Goal: Task Accomplishment & Management: Manage account settings

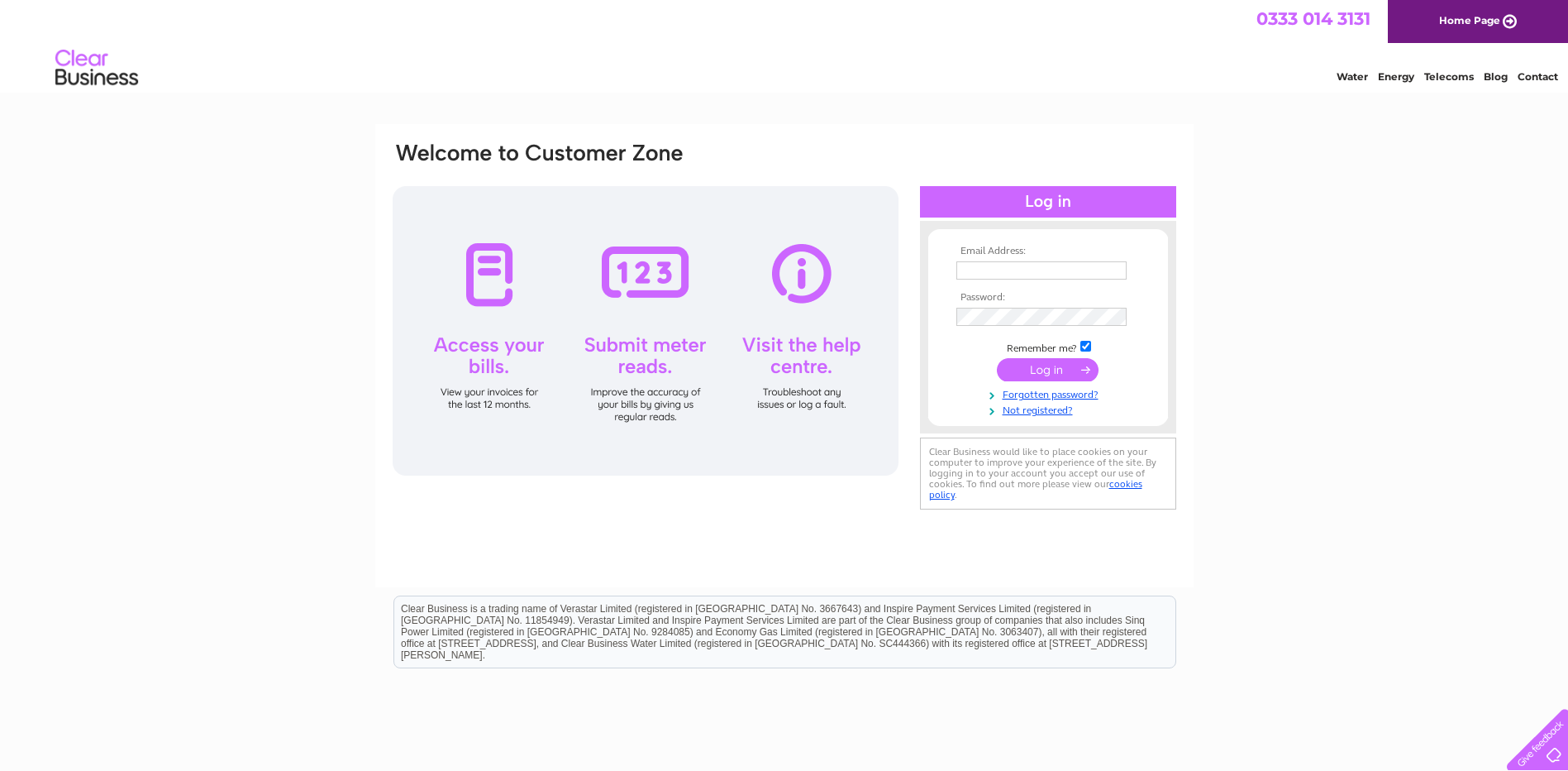
type input "[PERSON_NAME][EMAIL_ADDRESS][PERSON_NAME][DOMAIN_NAME]"
click at [1050, 367] on input "submit" at bounding box center [1048, 370] width 102 height 23
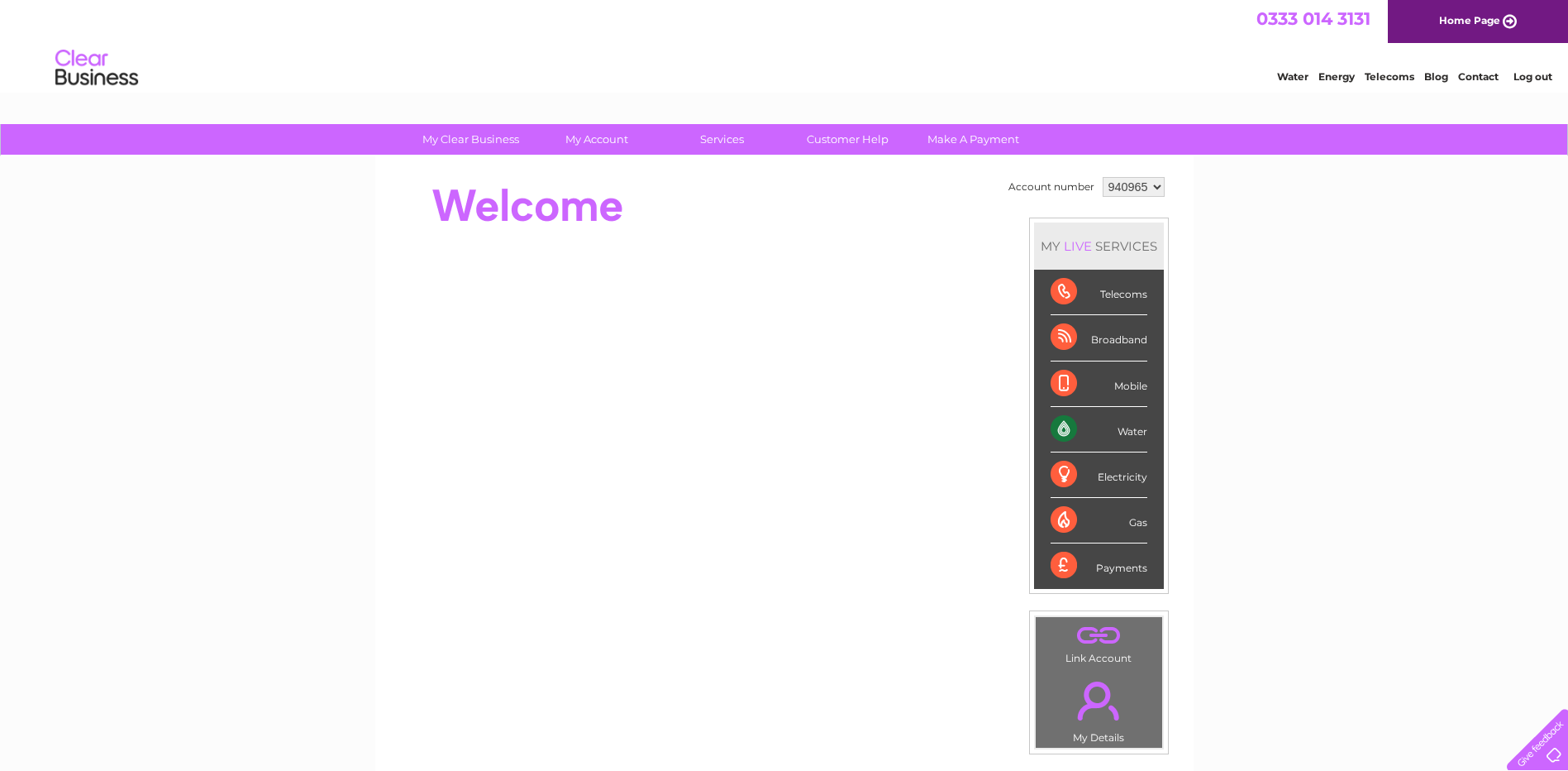
click at [1398, 342] on div "My Clear Business Login Details My Details My Preferences Link Account My Accou…" at bounding box center [784, 588] width 1568 height 930
click at [1131, 431] on div "Water" at bounding box center [1099, 430] width 97 height 45
click at [1060, 439] on div "Water" at bounding box center [1099, 430] width 97 height 45
click at [1494, 30] on link "Home Page" at bounding box center [1478, 21] width 180 height 43
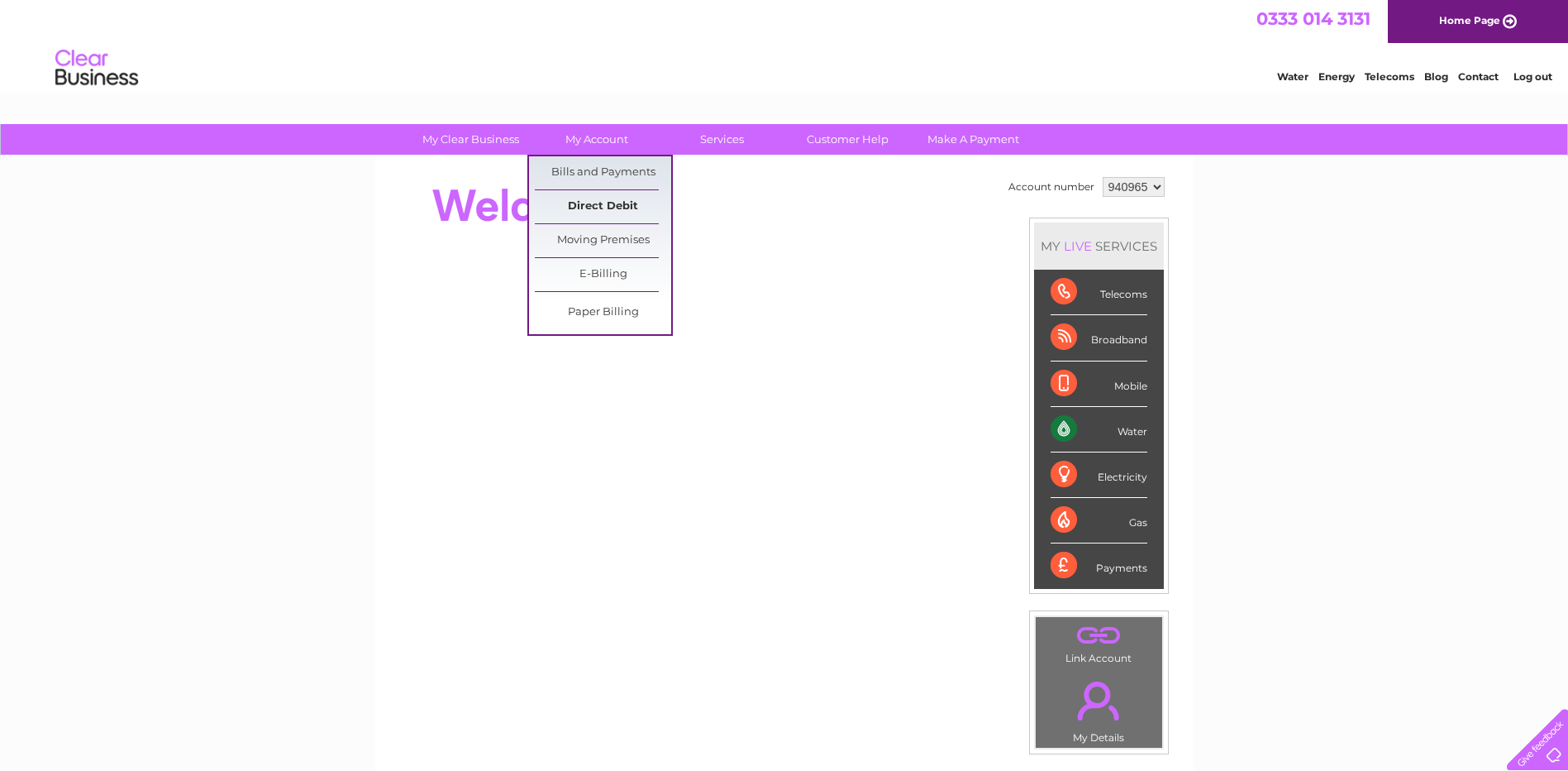
drag, startPoint x: 611, startPoint y: 185, endPoint x: 641, endPoint y: 197, distance: 32.3
click at [611, 185] on link "Bills and Payments" at bounding box center [602, 172] width 136 height 33
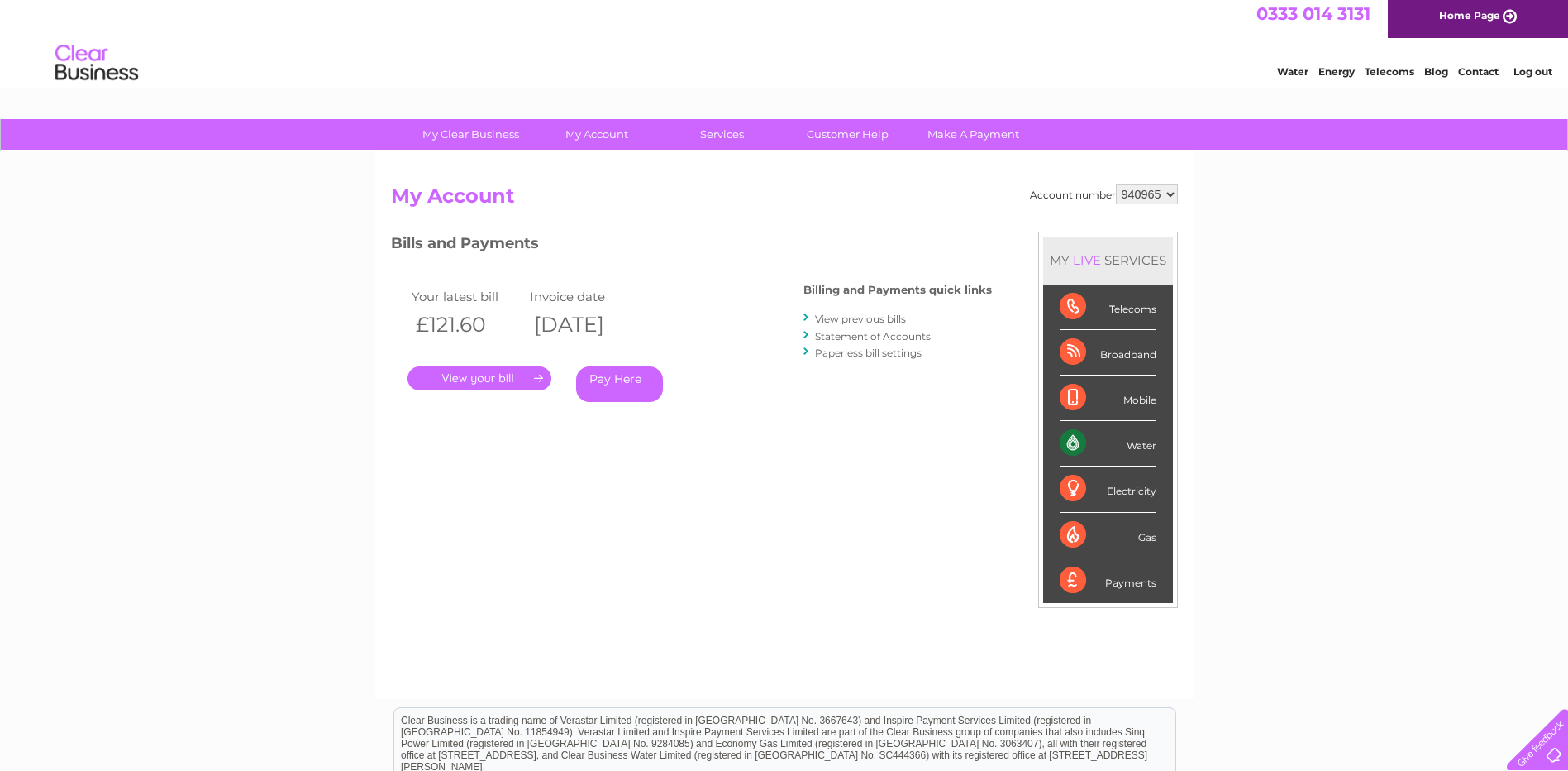
scroll to position [83, 0]
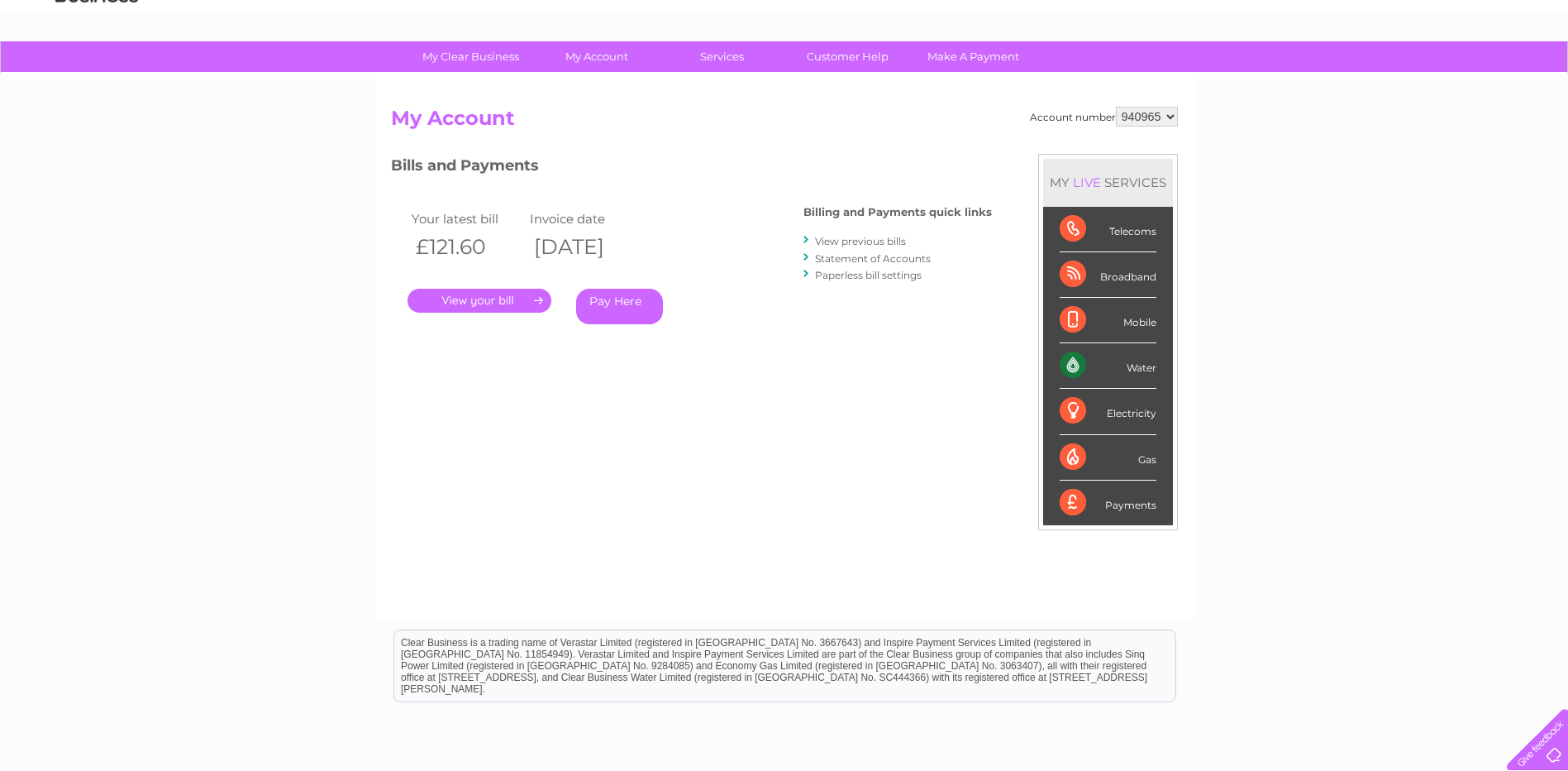
click at [490, 299] on link "." at bounding box center [479, 300] width 143 height 24
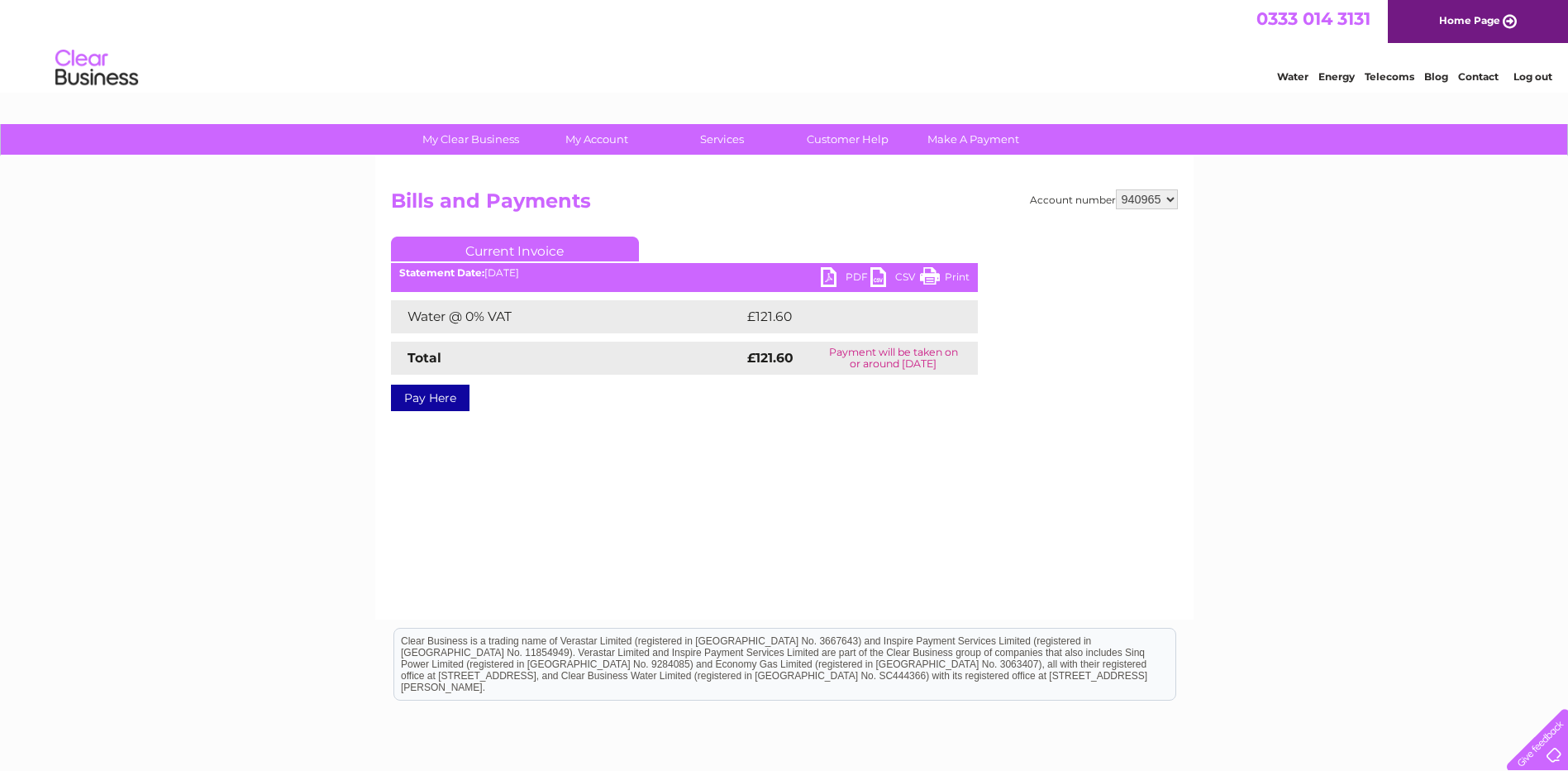
click at [839, 275] on link "PDF" at bounding box center [846, 279] width 50 height 24
drag, startPoint x: 747, startPoint y: 504, endPoint x: 754, endPoint y: 513, distance: 11.4
click at [747, 504] on div "Account number 940965 Bills and Payments Current Invoice PDF CSV Print £121.60" at bounding box center [784, 388] width 819 height 463
